Goal: Transaction & Acquisition: Subscribe to service/newsletter

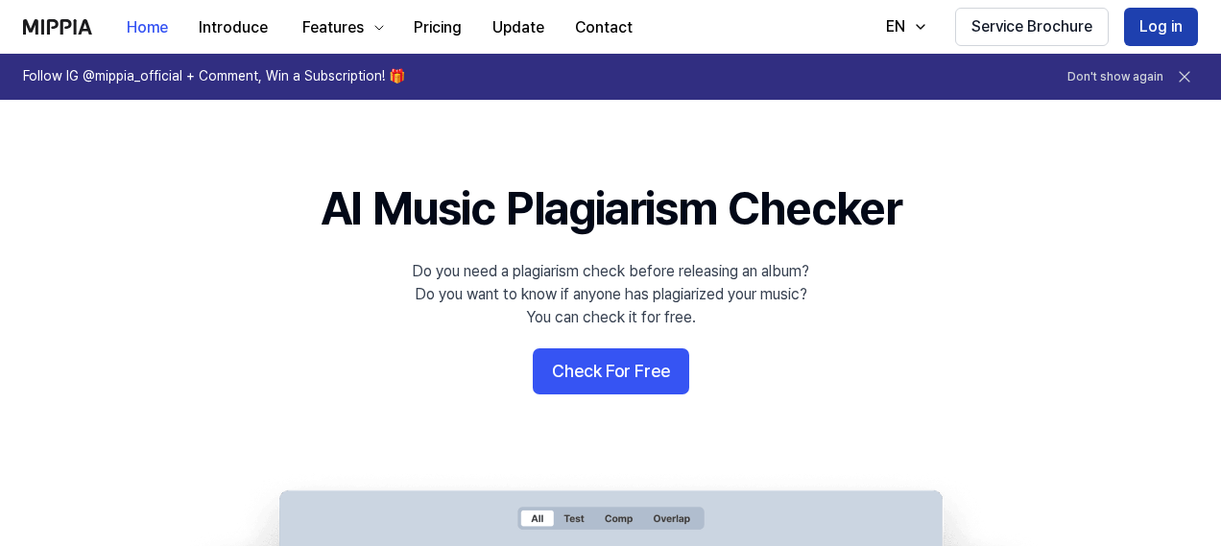
click at [1152, 18] on button "Log in" at bounding box center [1161, 27] width 74 height 38
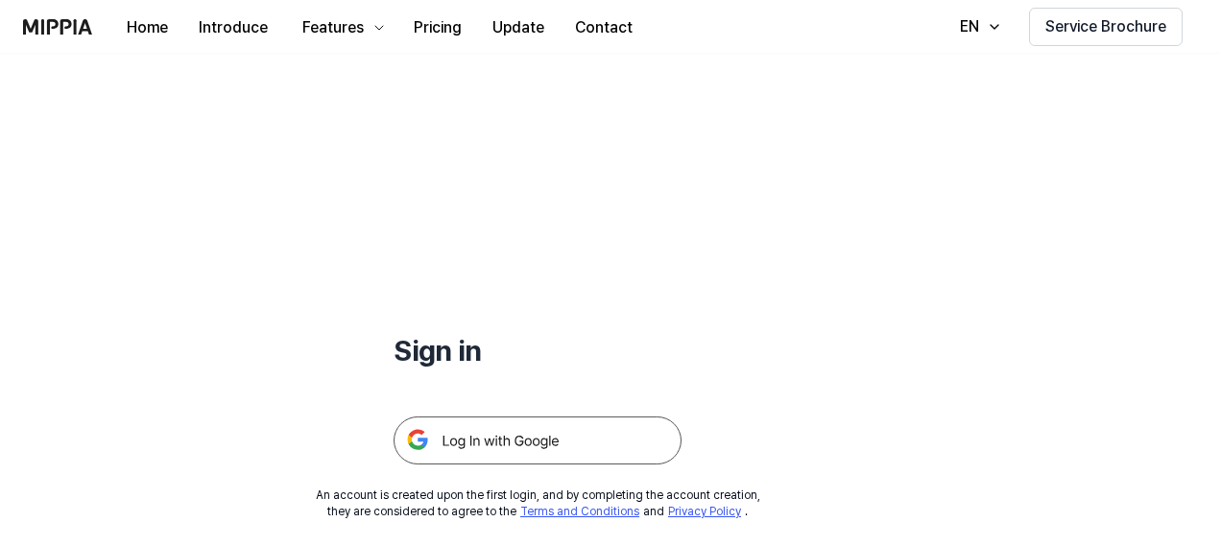
click at [496, 439] on img at bounding box center [538, 441] width 288 height 48
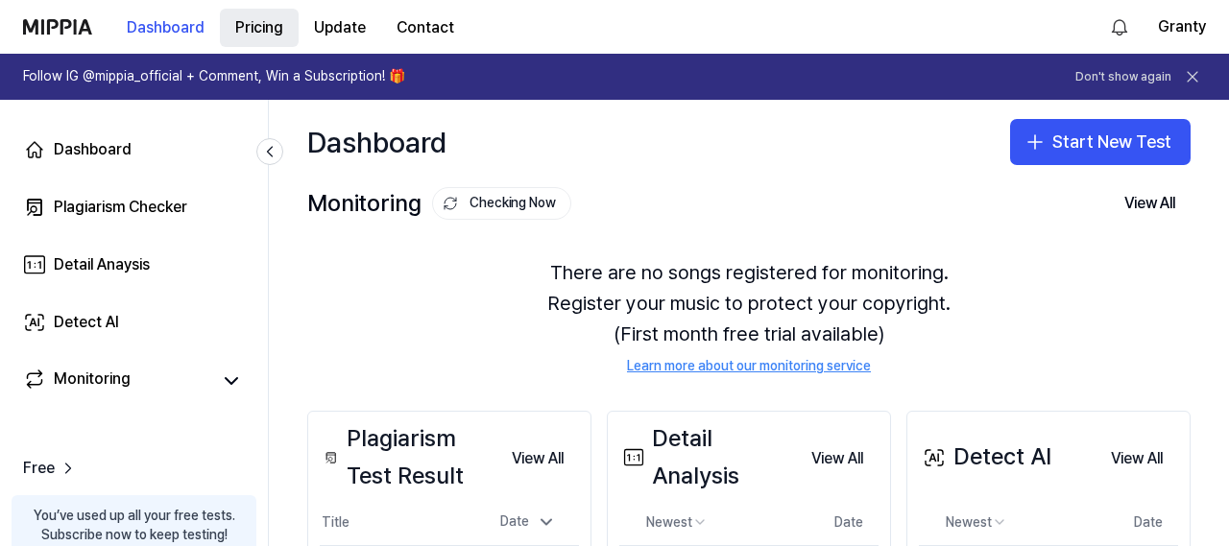
click at [253, 31] on button "Pricing" at bounding box center [259, 28] width 79 height 38
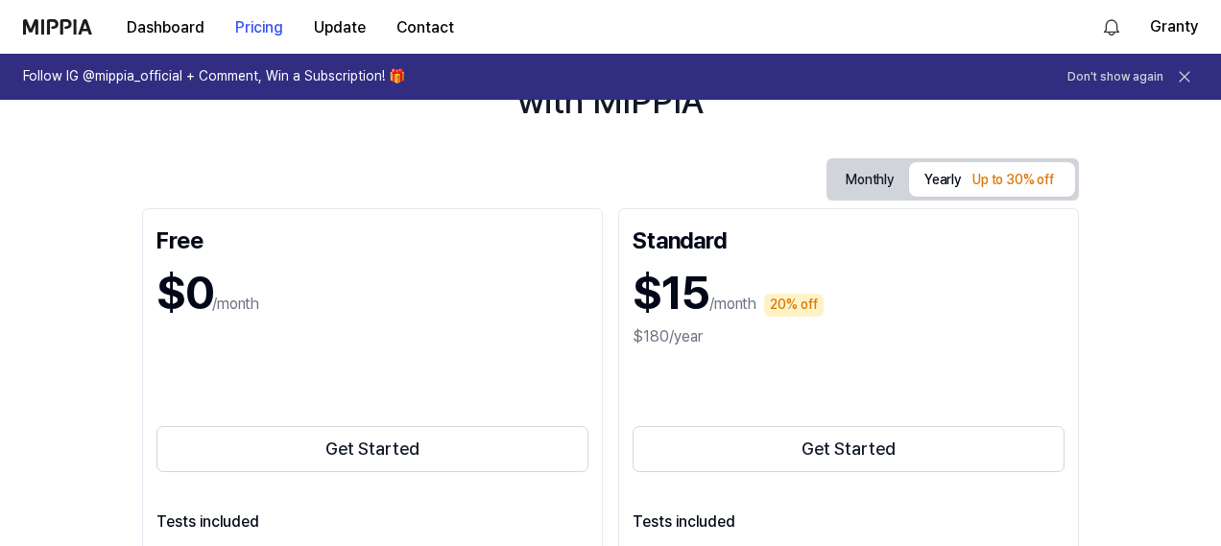
scroll to position [192, 0]
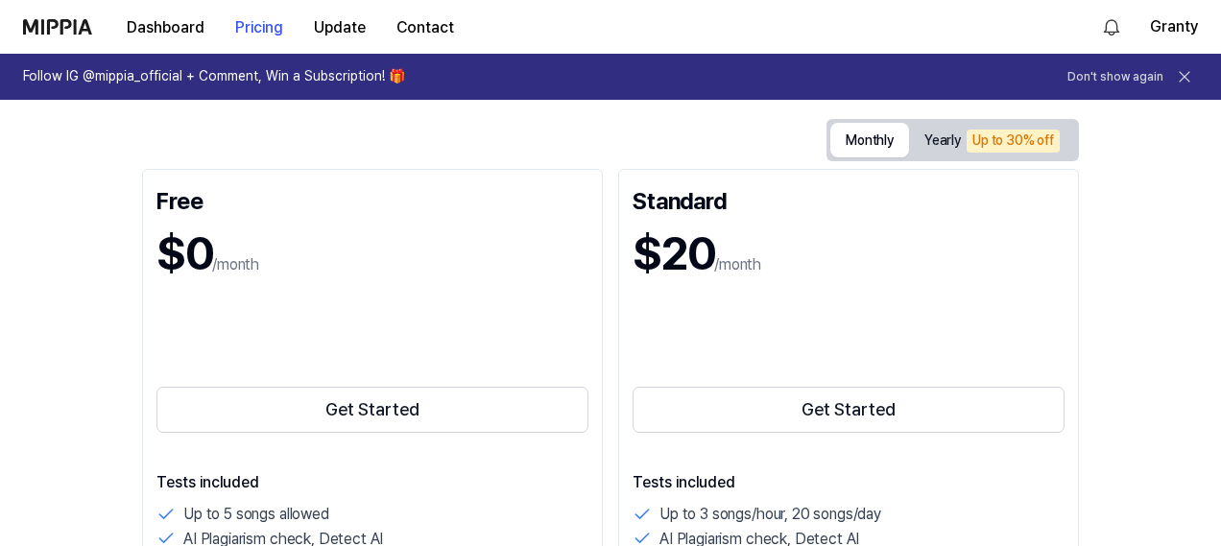
click at [874, 140] on button "Monthly" at bounding box center [869, 140] width 79 height 35
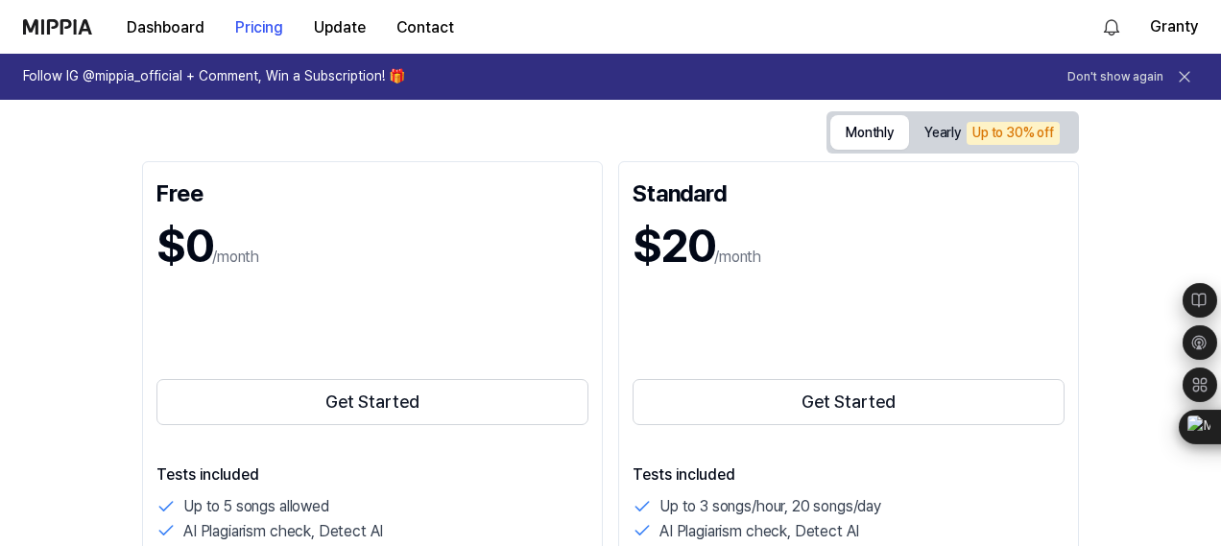
scroll to position [288, 0]
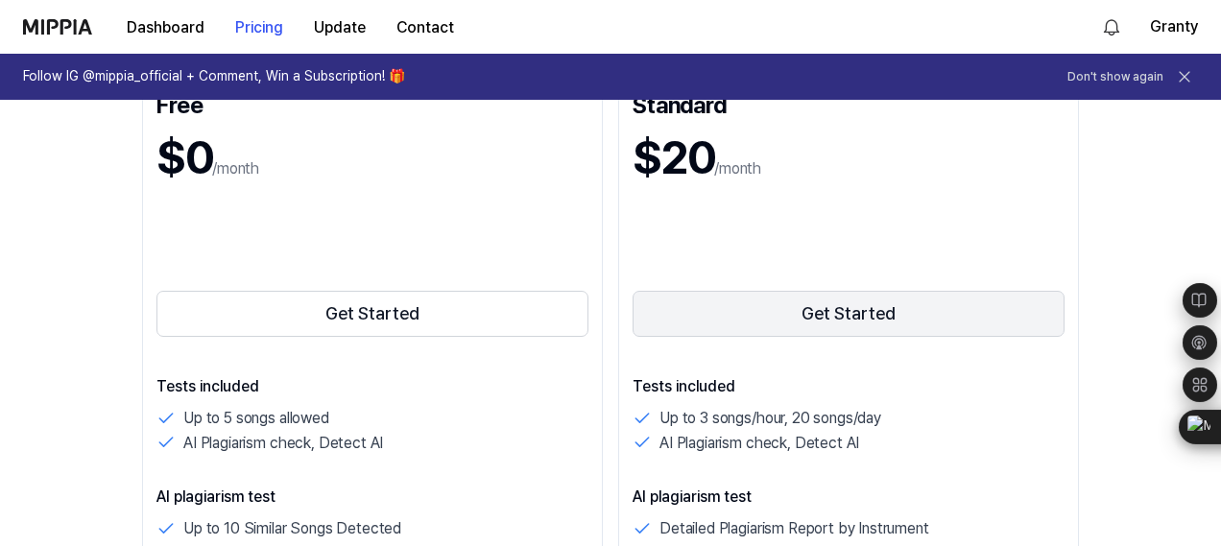
click at [859, 314] on button "Get Started" at bounding box center [849, 314] width 432 height 46
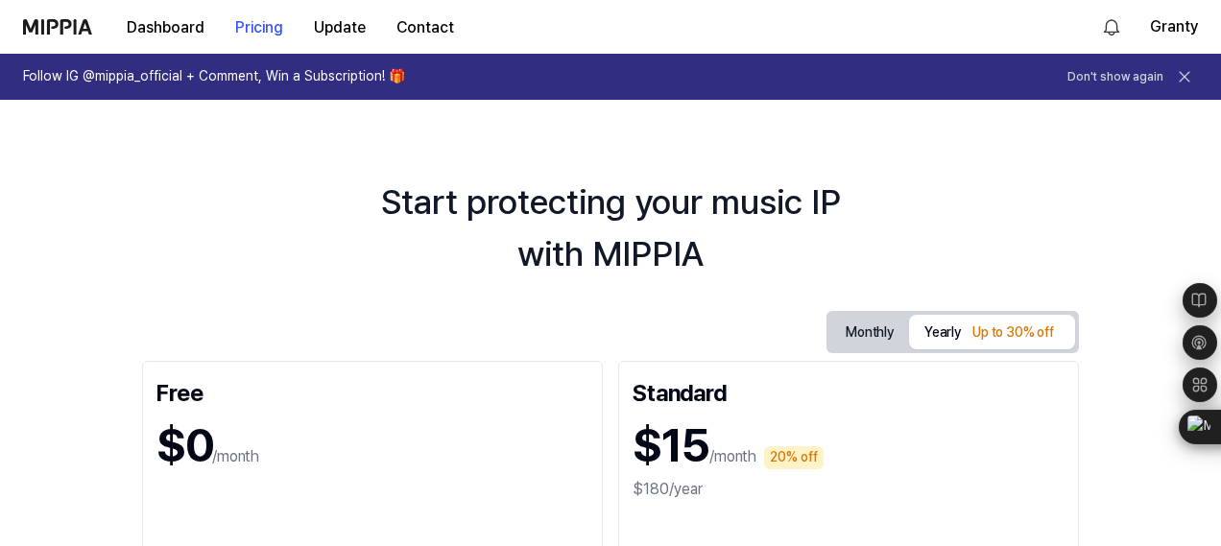
click at [862, 329] on button "Monthly" at bounding box center [869, 333] width 79 height 30
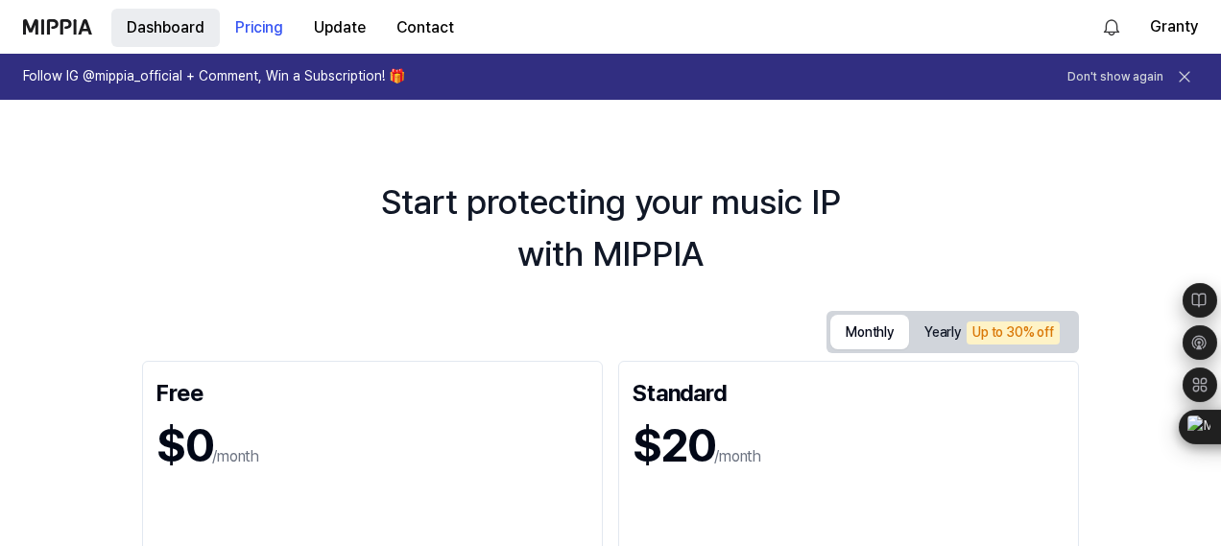
click at [171, 28] on button "Dashboard" at bounding box center [165, 28] width 108 height 38
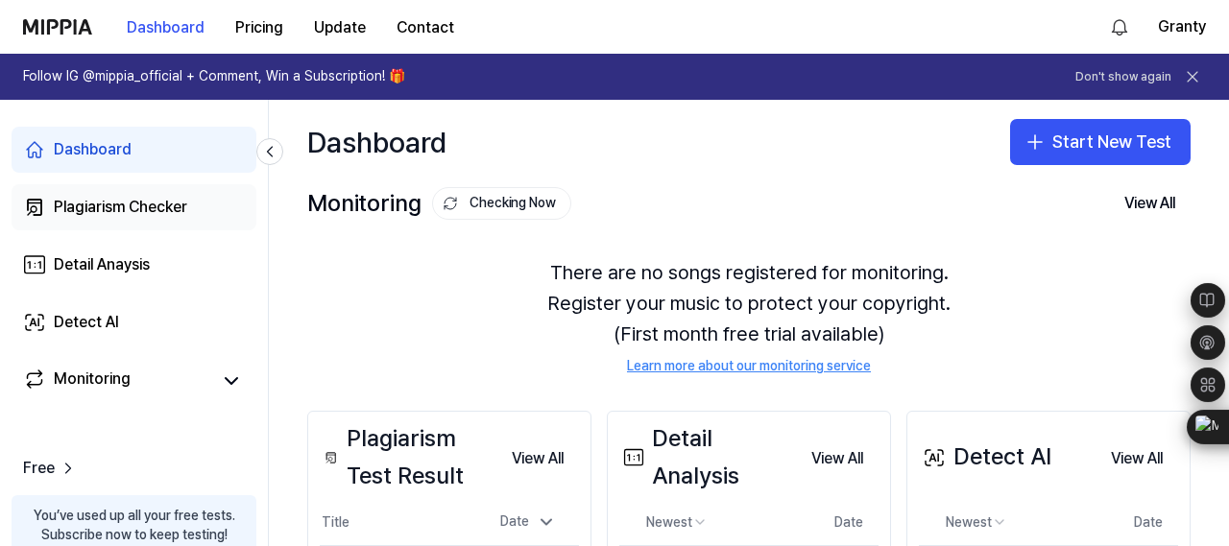
click at [107, 206] on div "Plagiarism Checker" at bounding box center [120, 207] width 133 height 23
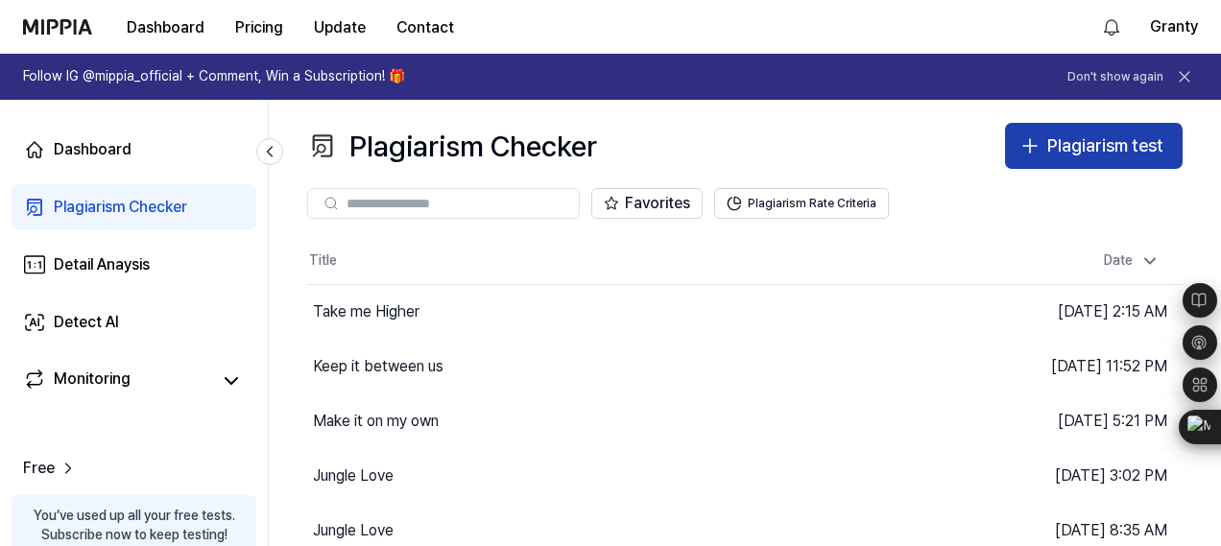
click at [1096, 141] on div "Plagiarism test" at bounding box center [1105, 146] width 116 height 28
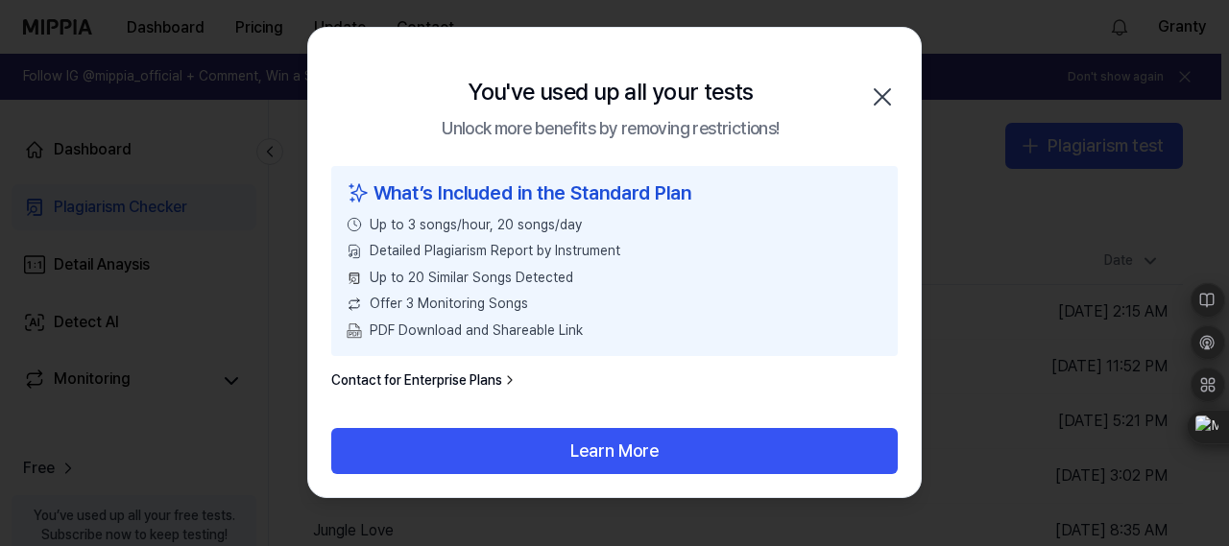
click at [882, 85] on icon "button" at bounding box center [882, 97] width 31 height 31
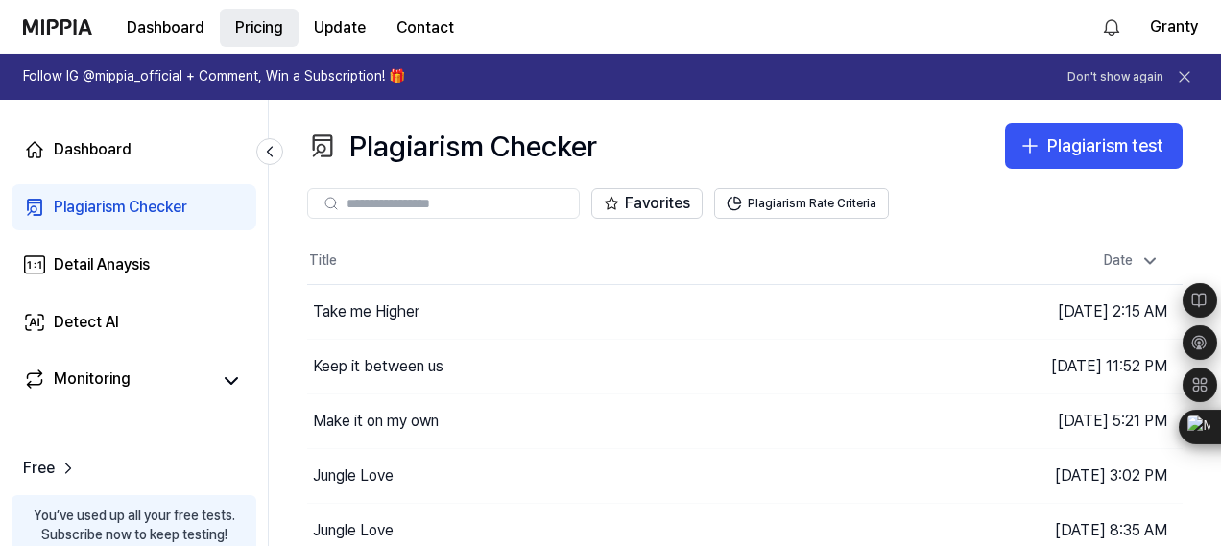
click at [267, 19] on button "Pricing" at bounding box center [259, 28] width 79 height 38
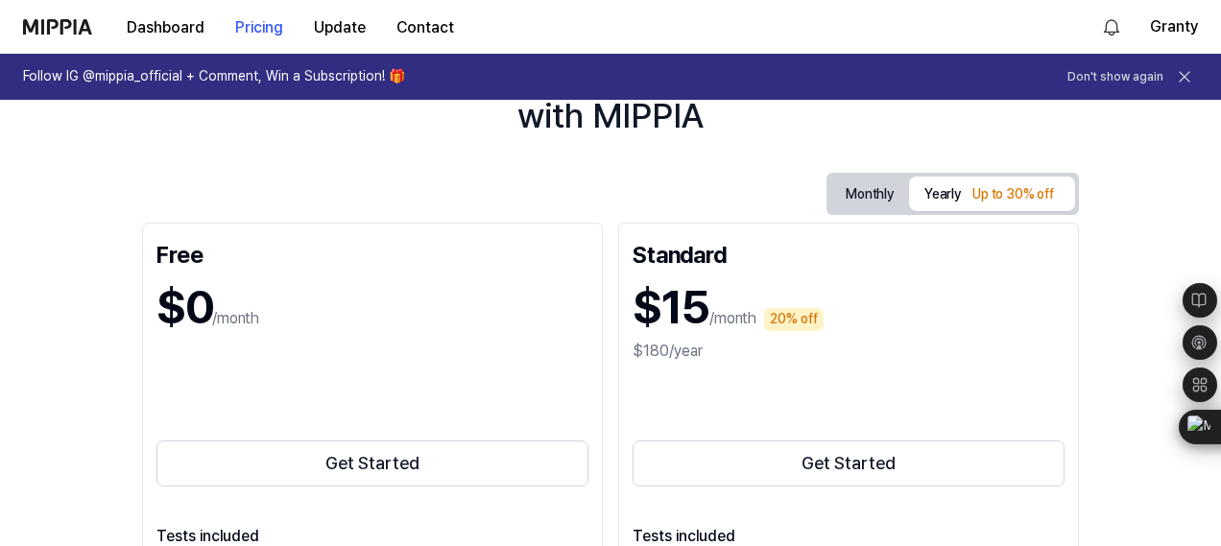
scroll to position [192, 0]
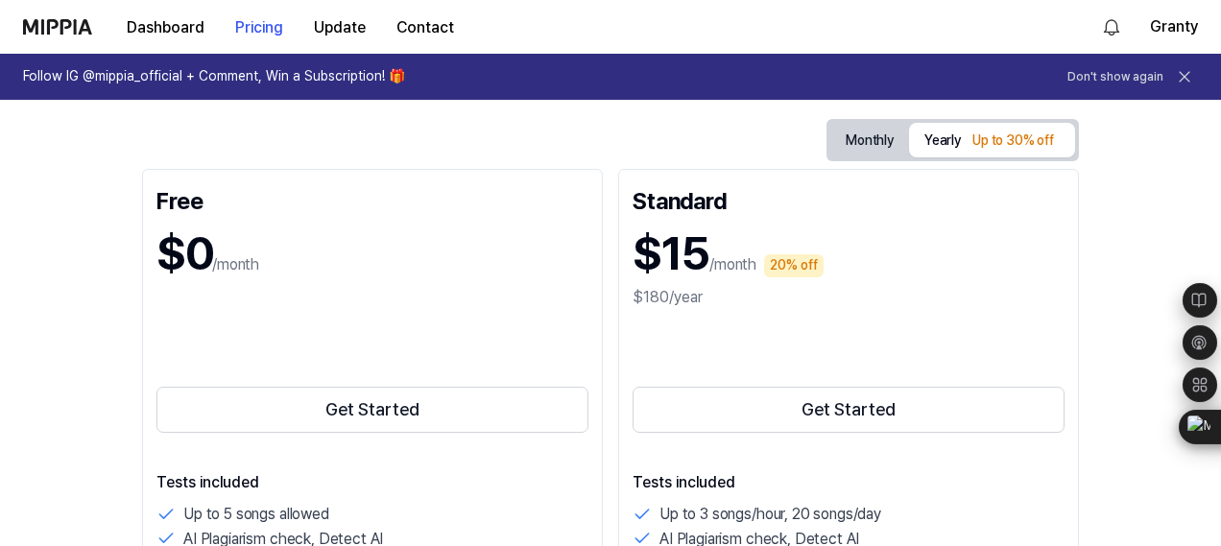
click at [848, 142] on button "Monthly" at bounding box center [869, 141] width 79 height 30
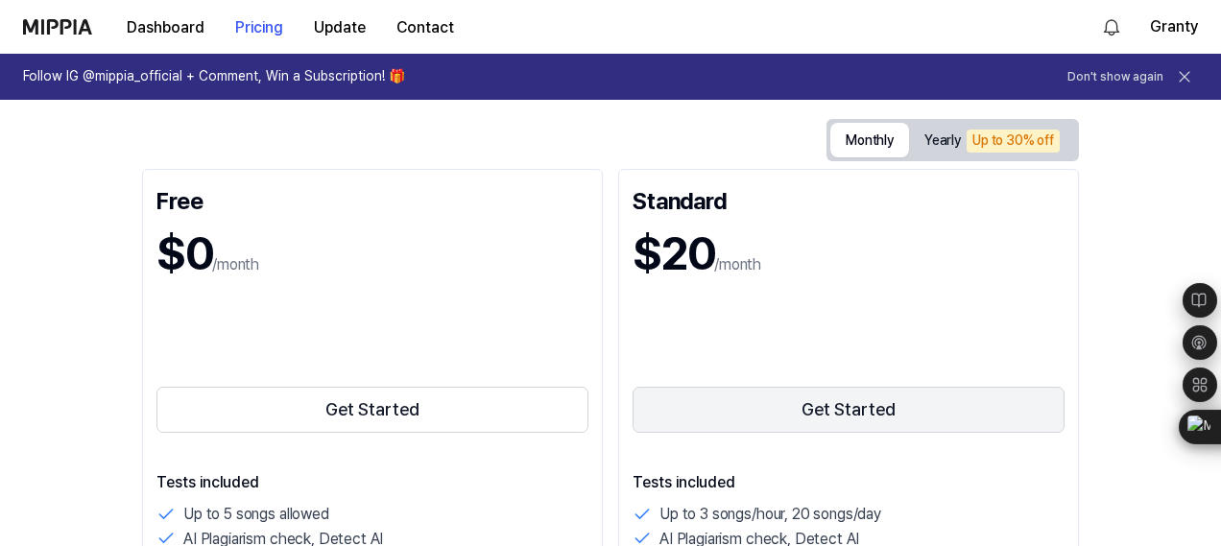
click at [847, 402] on button "Get Started" at bounding box center [849, 410] width 432 height 46
